Goal: Task Accomplishment & Management: Complete application form

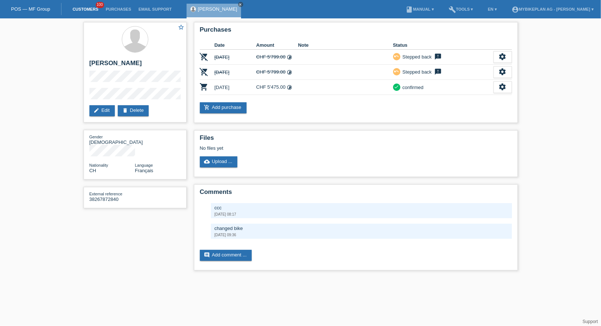
click at [78, 11] on link "Customers" at bounding box center [85, 9] width 33 height 4
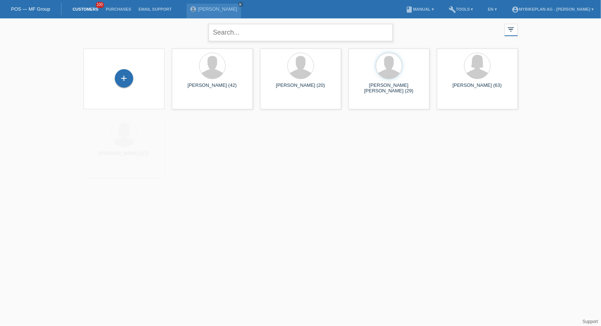
click at [272, 33] on input "text" at bounding box center [301, 32] width 184 height 17
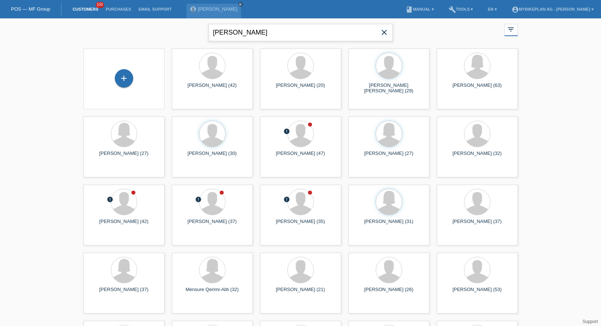
type input "pfister"
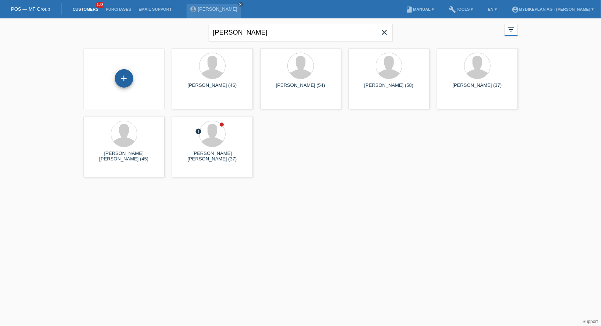
click at [125, 86] on div "+" at bounding box center [124, 78] width 18 height 18
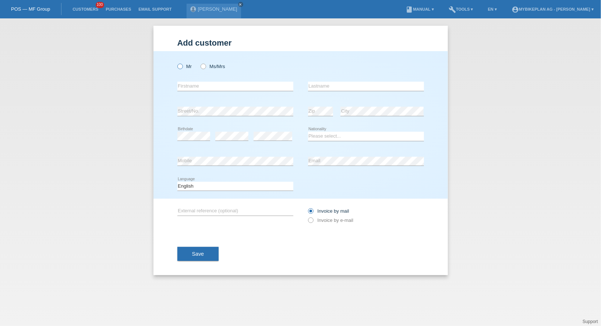
click at [176, 63] on icon at bounding box center [176, 63] width 0 height 0
click at [180, 68] on input "Mr" at bounding box center [179, 66] width 5 height 5
radio input "true"
drag, startPoint x: 188, startPoint y: 85, endPoint x: 125, endPoint y: -7, distance: 110.6
click at [125, 0] on html "POS — MF Group Customers 100 Purchases Email Support Ludovic cretenoud close" at bounding box center [300, 9] width 601 height 18
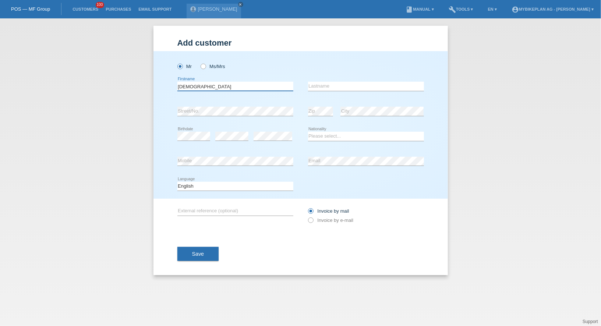
type input "[DEMOGRAPHIC_DATA]"
type input "[PERSON_NAME]"
select select "CH"
click at [248, 188] on select "Deutsch Français Italiano English" at bounding box center [235, 186] width 116 height 9
select select "de"
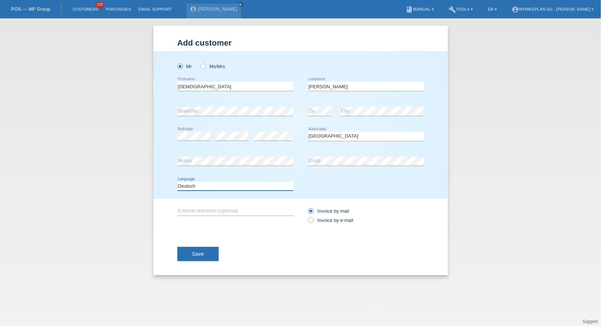
click at [177, 182] on select "Deutsch Français Italiano English" at bounding box center [235, 186] width 116 height 9
click at [326, 217] on label "Invoice by e-mail" at bounding box center [331, 220] width 46 height 6
click at [313, 217] on input "Invoice by e-mail" at bounding box center [310, 221] width 5 height 9
radio input "true"
click at [197, 252] on span "Save" at bounding box center [198, 254] width 12 height 6
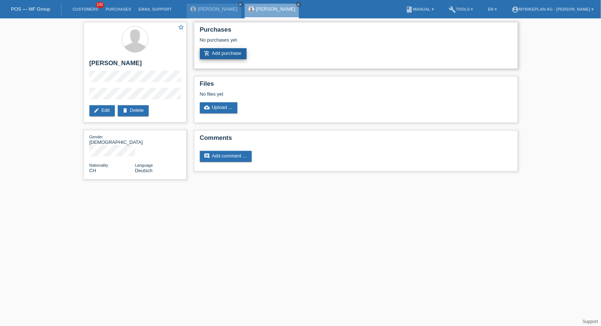
click at [227, 50] on link "add_shopping_cart Add purchase" at bounding box center [223, 53] width 47 height 11
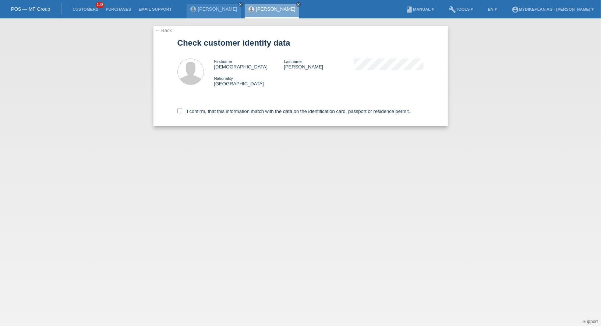
click at [228, 119] on div "I confirm, that this information match with the data on the identification card…" at bounding box center [300, 110] width 247 height 32
click at [230, 114] on label "I confirm, that this information match with the data on the identification card…" at bounding box center [293, 112] width 233 height 6
click at [182, 113] on input "I confirm, that this information match with the data on the identification card…" at bounding box center [179, 111] width 5 height 5
checkbox input "true"
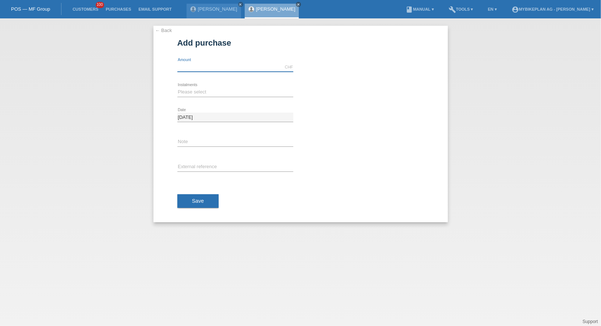
click at [209, 67] on input "text" at bounding box center [235, 67] width 116 height 9
type input "4499.00"
click at [189, 88] on select "Please select 6 instalments 12 instalments 18 instalments 24 instalments 36 ins…" at bounding box center [235, 92] width 116 height 9
select select "487"
click at [177, 88] on select "Please select 6 instalments 12 instalments 18 instalments 24 instalments 36 ins…" at bounding box center [235, 92] width 116 height 9
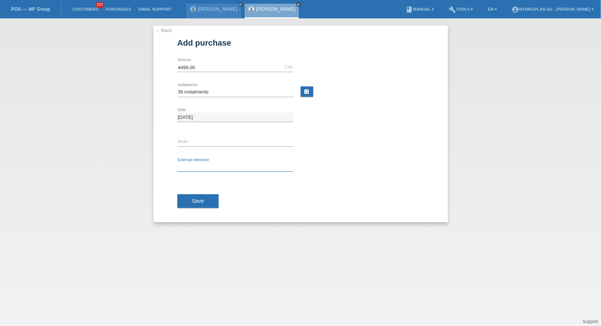
click at [185, 166] on input "text" at bounding box center [235, 167] width 116 height 9
paste input "45170507364"
type input "45170507364"
click at [188, 196] on button "Save" at bounding box center [198, 201] width 42 height 14
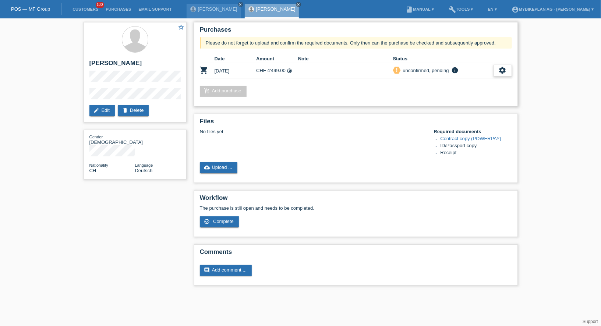
click at [509, 69] on div "settings" at bounding box center [502, 71] width 18 height 12
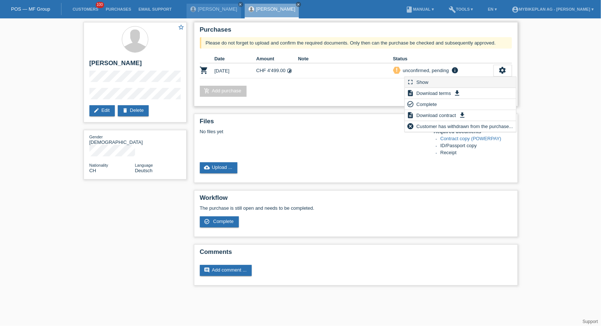
click at [475, 86] on div "fullscreen Show" at bounding box center [460, 82] width 111 height 11
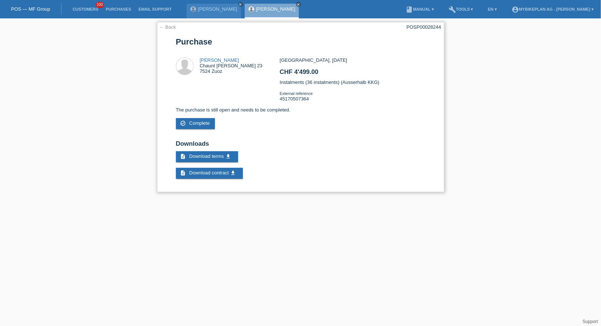
click at [422, 24] on div "POSP00028244" at bounding box center [424, 27] width 35 height 6
copy div "POSP00028244"
click at [80, 7] on li "Customers 100" at bounding box center [85, 9] width 33 height 19
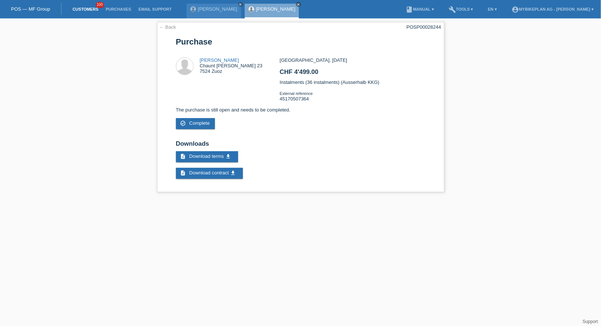
click at [81, 9] on link "Customers" at bounding box center [85, 9] width 33 height 4
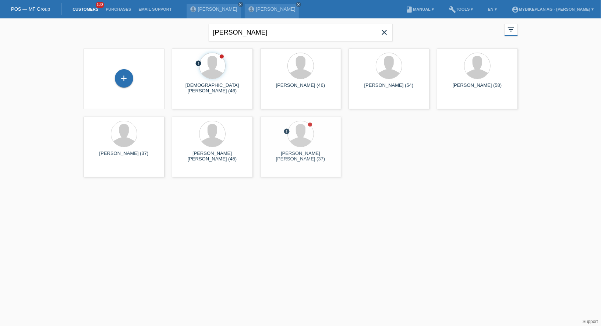
click at [384, 31] on icon "close" at bounding box center [384, 32] width 9 height 9
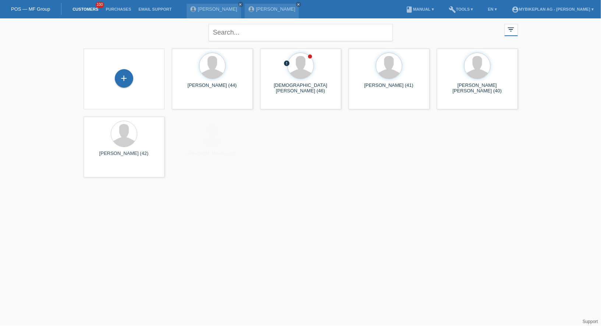
click at [136, 76] on div "+" at bounding box center [123, 79] width 69 height 20
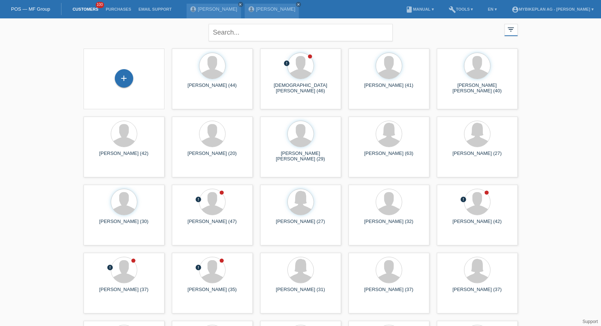
click at [135, 76] on div "+" at bounding box center [123, 79] width 69 height 20
click at [129, 77] on div "+" at bounding box center [124, 78] width 18 height 18
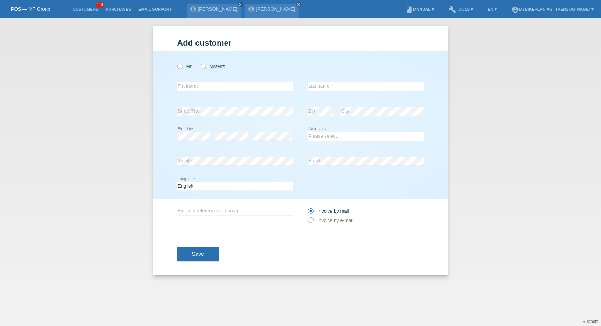
click at [176, 66] on div "Mr Ms/Mrs error Firstname Zip" at bounding box center [300, 125] width 294 height 148
click at [177, 68] on div "Mr Ms/Mrs error Firstname Zip" at bounding box center [300, 125] width 294 height 148
click at [176, 63] on icon at bounding box center [176, 63] width 0 height 0
click at [179, 68] on input "Mr" at bounding box center [179, 66] width 5 height 5
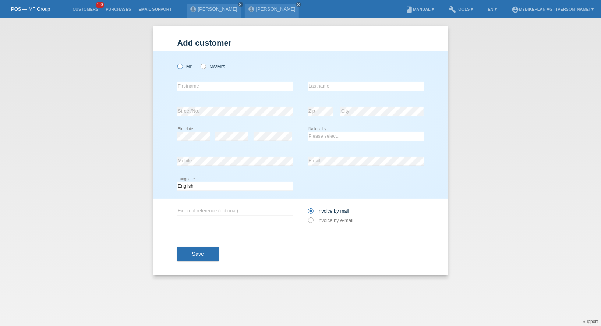
radio input "true"
click at [188, 86] on input "text" at bounding box center [235, 86] width 116 height 9
type input "Tahar"
type input "Salemi"
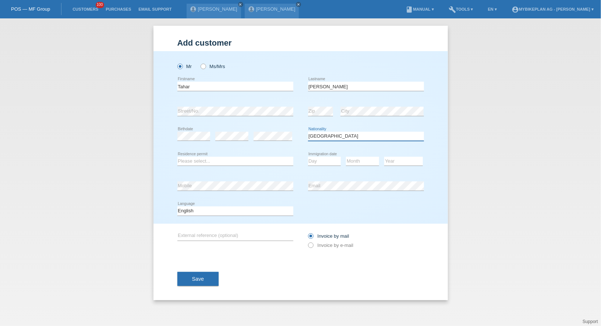
select select "DZ"
select select "B"
select select "26"
select select "12"
select select "2013"
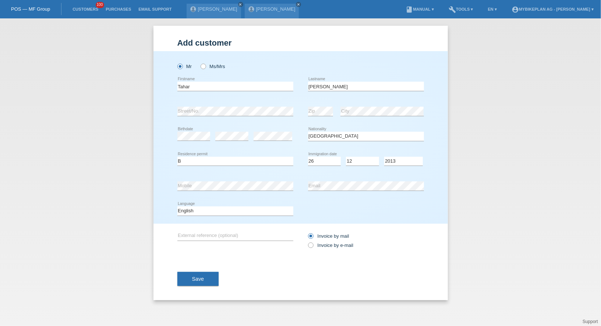
click at [239, 219] on div "Deutsch Français Italiano English error Language" at bounding box center [235, 211] width 116 height 25
click at [239, 212] on select "Deutsch Français Italiano English" at bounding box center [235, 210] width 116 height 9
select select "de"
click at [177, 206] on select "Deutsch Français Italiano English" at bounding box center [235, 210] width 116 height 9
click at [329, 246] on label "Invoice by e-mail" at bounding box center [331, 246] width 46 height 6
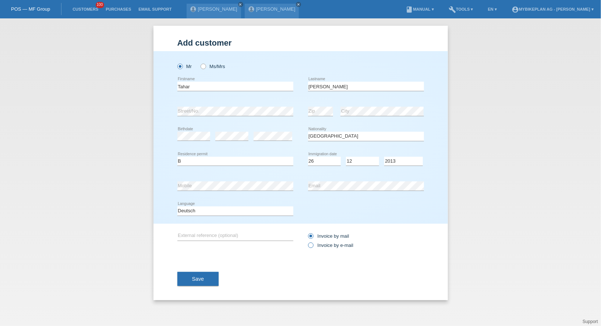
click at [313, 246] on input "Invoice by e-mail" at bounding box center [310, 247] width 5 height 9
radio input "true"
click at [185, 279] on button "Save" at bounding box center [198, 279] width 42 height 14
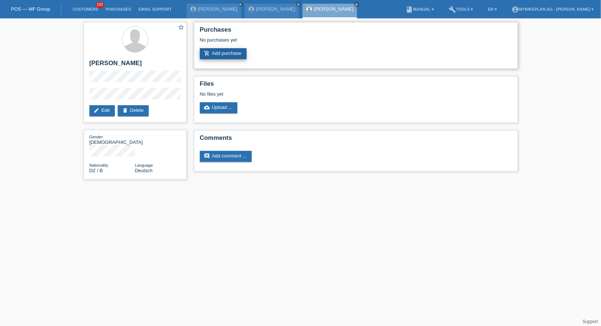
click at [236, 59] on link "add_shopping_cart Add purchase" at bounding box center [223, 53] width 47 height 11
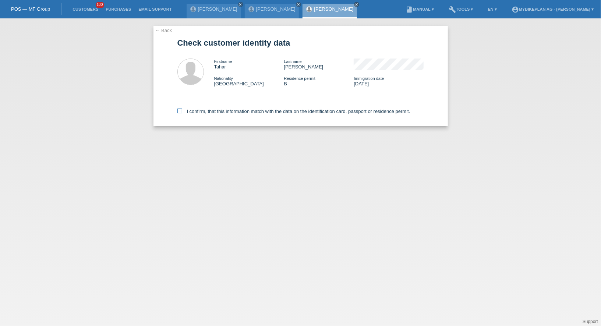
click at [239, 112] on label "I confirm, that this information match with the data on the identification card…" at bounding box center [293, 112] width 233 height 6
click at [182, 112] on input "I confirm, that this information match with the data on the identification card…" at bounding box center [179, 111] width 5 height 5
checkbox input "true"
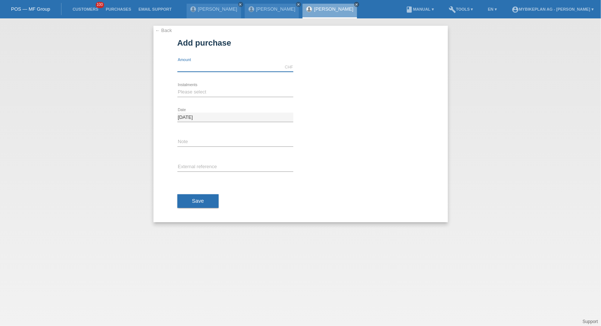
click at [215, 69] on input "text" at bounding box center [235, 67] width 116 height 9
type input "2790.00"
click at [192, 95] on select "Please select 6 instalments 12 instalments 18 instalments 24 instalments 36 ins…" at bounding box center [235, 92] width 116 height 9
select select "487"
click at [177, 88] on select "Please select 6 instalments 12 instalments 18 instalments 24 instalments 36 ins…" at bounding box center [235, 92] width 116 height 9
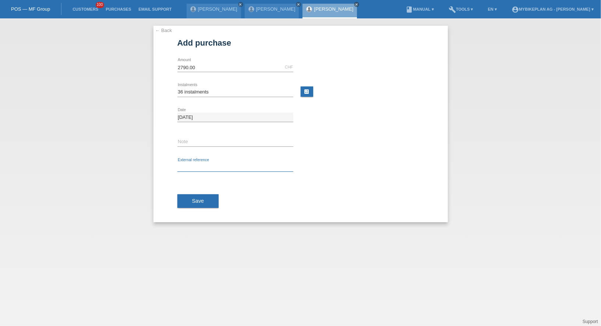
click at [209, 163] on input "text" at bounding box center [235, 167] width 116 height 9
paste input "45119384367"
type input "45119384367"
click at [200, 192] on div "Save" at bounding box center [300, 201] width 247 height 43
click at [196, 199] on span "Save" at bounding box center [198, 201] width 12 height 6
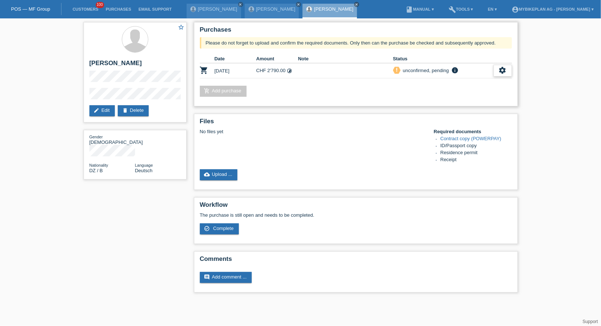
click at [497, 67] on div "settings" at bounding box center [502, 71] width 18 height 12
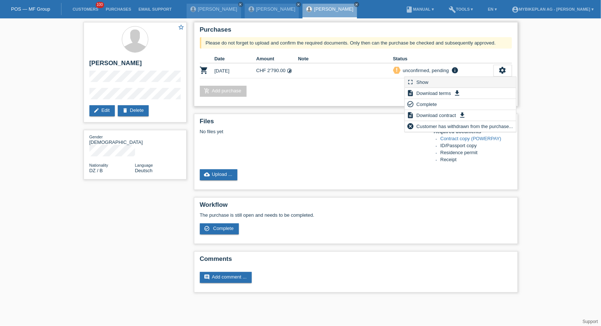
click at [433, 82] on div "fullscreen Show" at bounding box center [460, 82] width 111 height 11
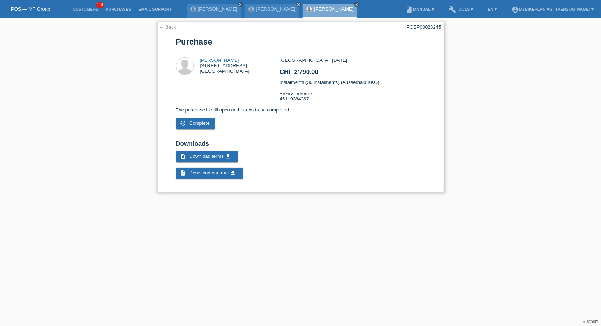
click at [419, 25] on div "POSP00028245" at bounding box center [424, 27] width 35 height 6
copy div "POSP00028245"
